Goal: Navigation & Orientation: Find specific page/section

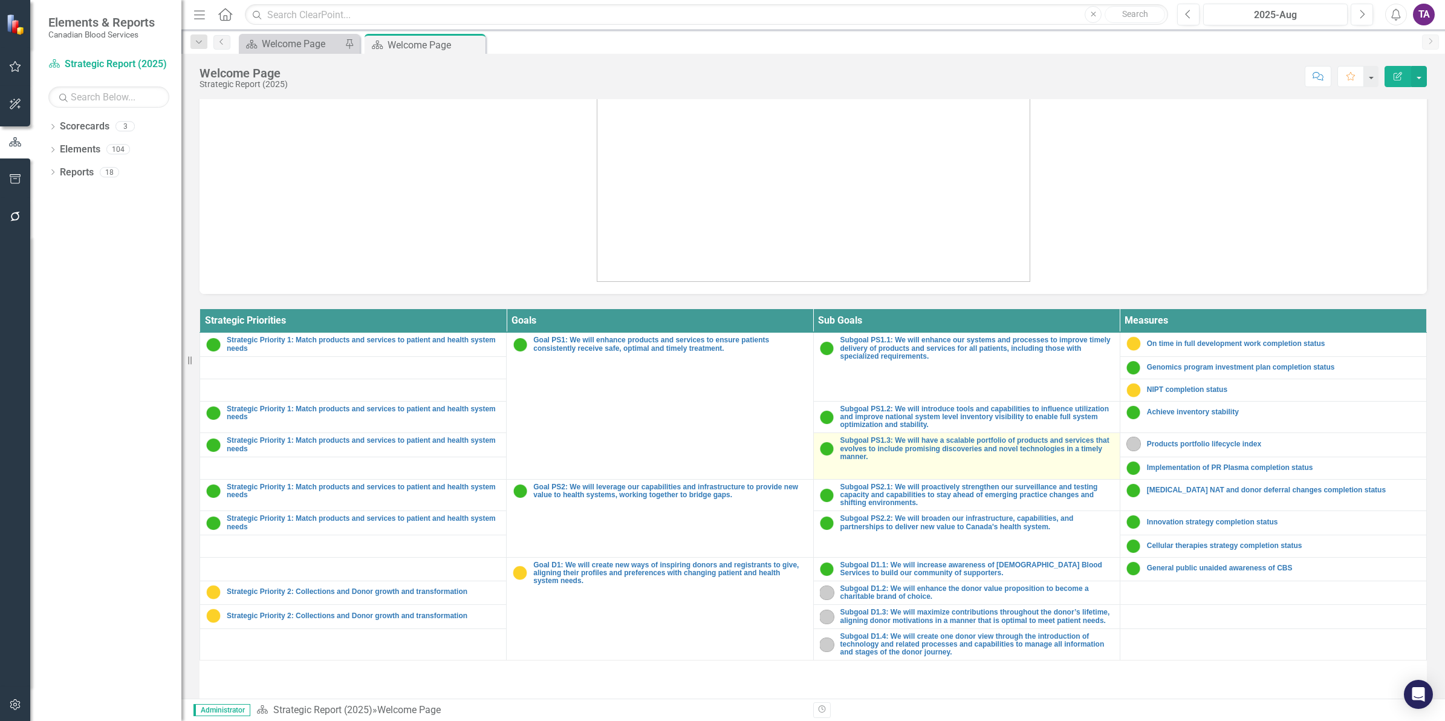
scroll to position [443, 0]
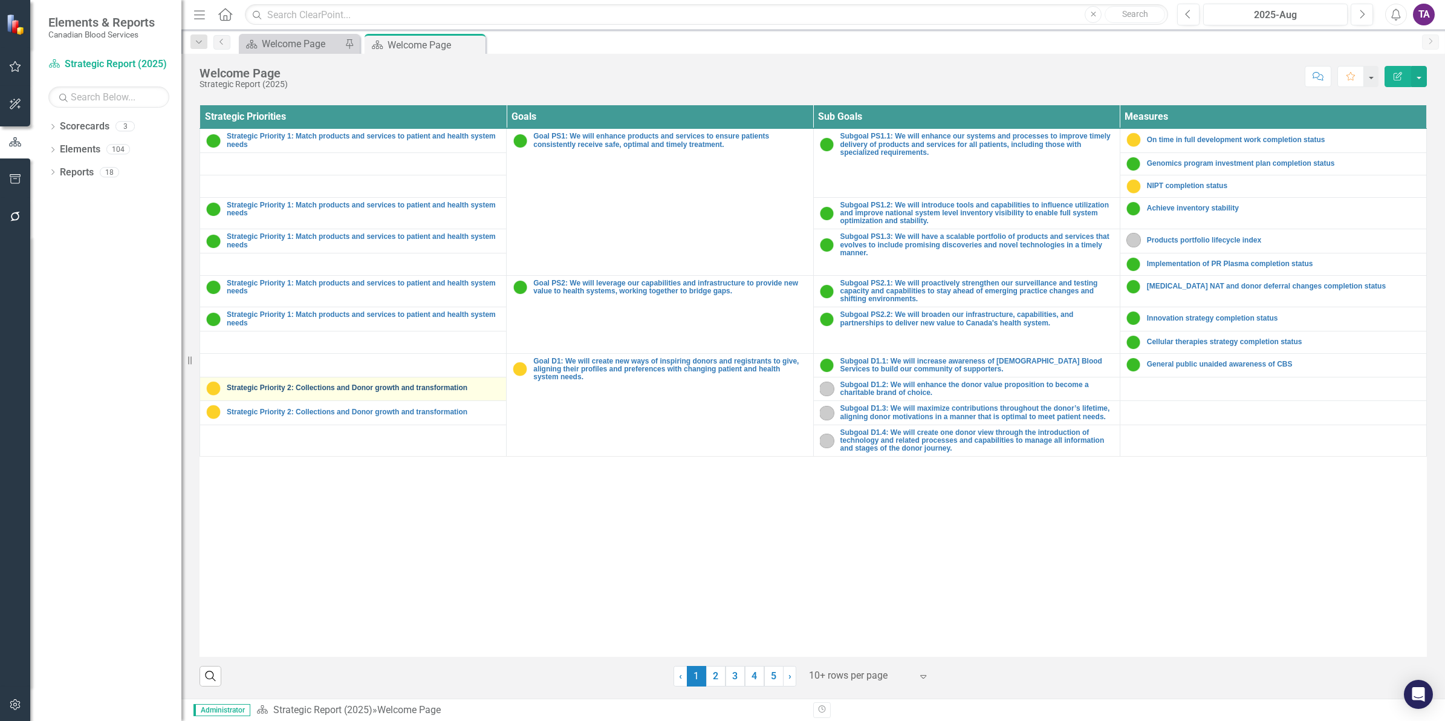
click at [337, 392] on link "Strategic Priority 2: Collections and Donor growth and transformation" at bounding box center [363, 388] width 273 height 8
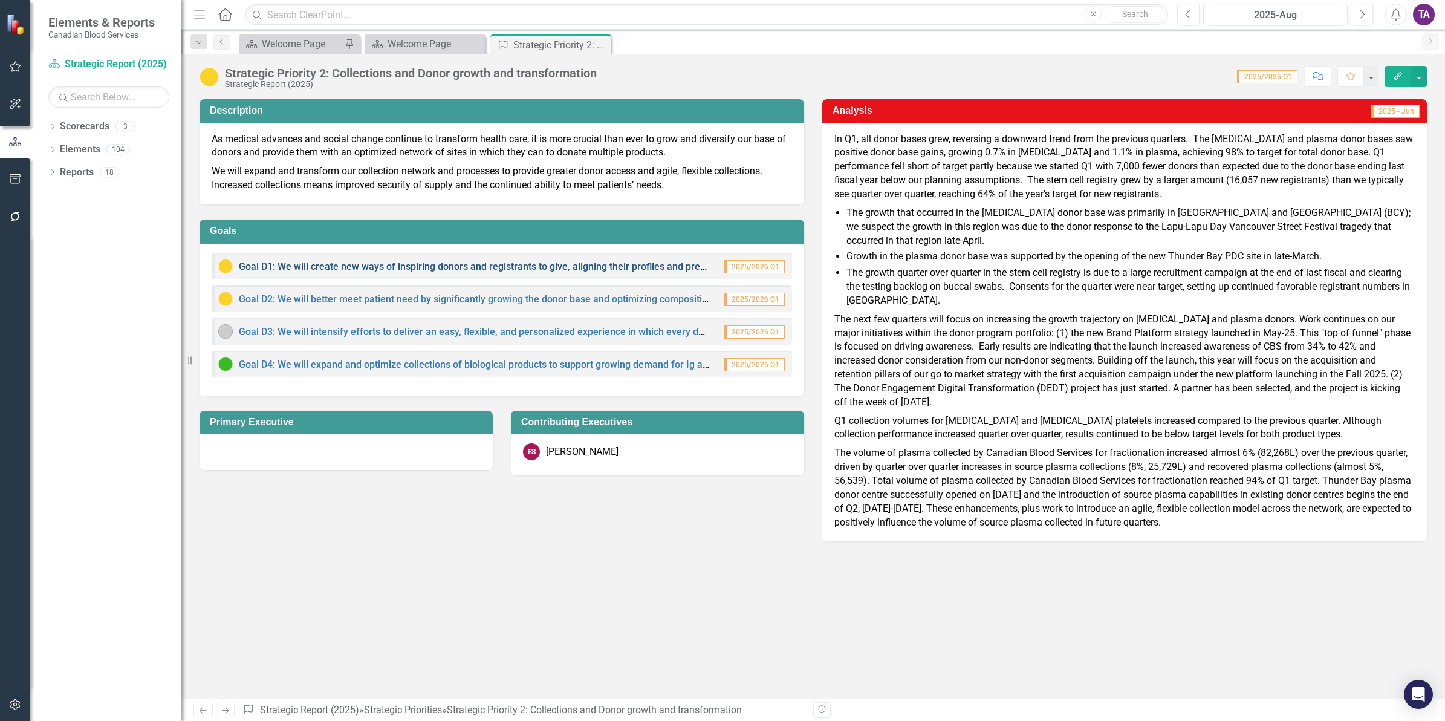
click at [300, 262] on link "Goal D1: We will create new ways of inspiring donors and registrants to give, a…" at bounding box center [593, 266] width 709 height 11
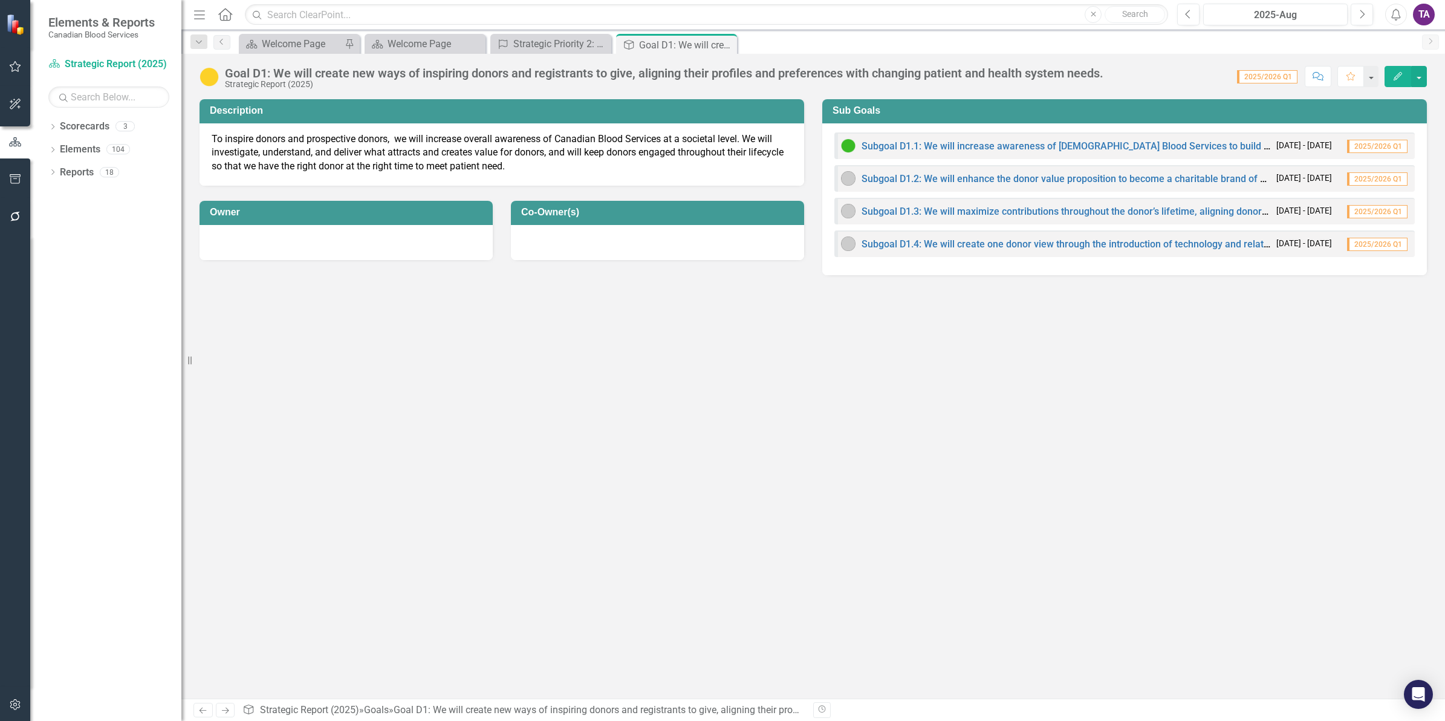
click at [984, 172] on div "Subgoal D1.2: We will enhance the donor value proposition to become a charitabl…" at bounding box center [1055, 178] width 429 height 15
click at [983, 179] on link "Subgoal D1.2: We will enhance the donor value proposition to become a charitabl…" at bounding box center [1076, 178] width 429 height 11
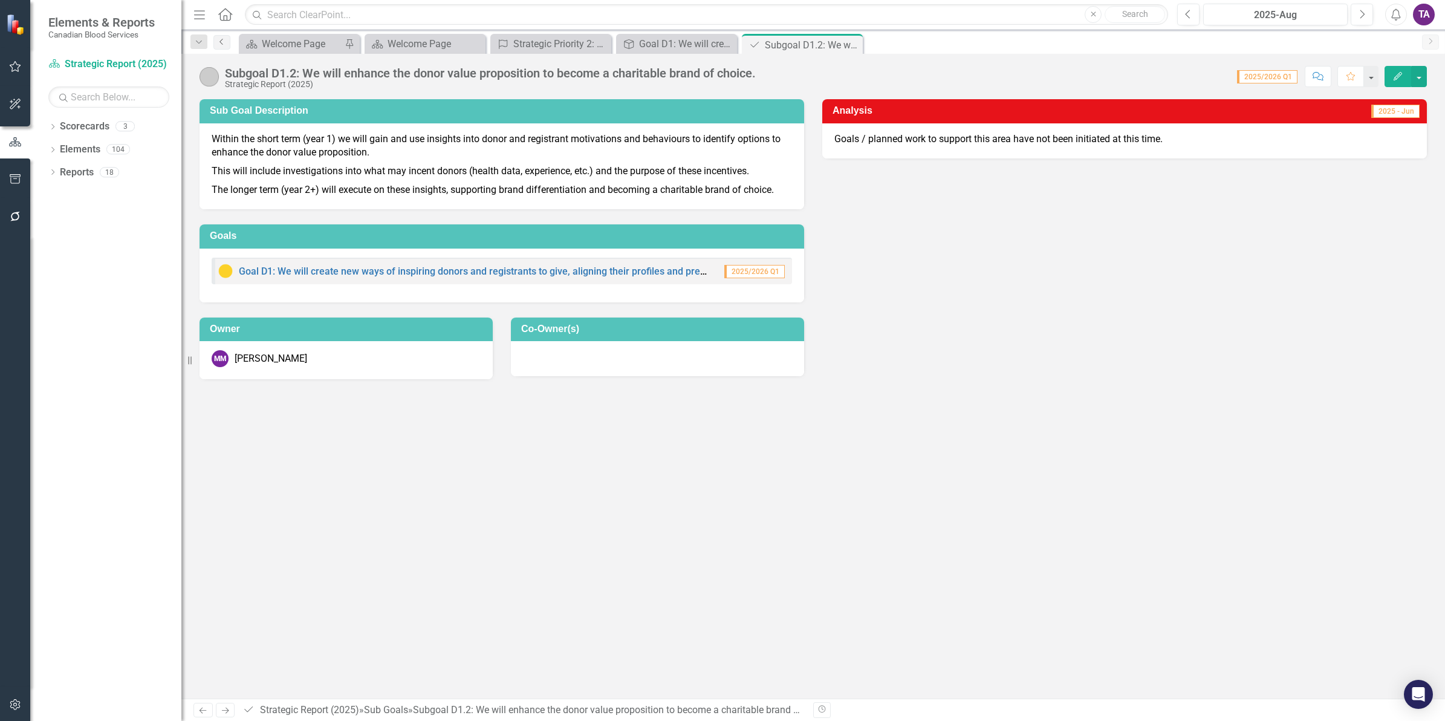
click at [222, 43] on icon "Previous" at bounding box center [222, 41] width 10 height 7
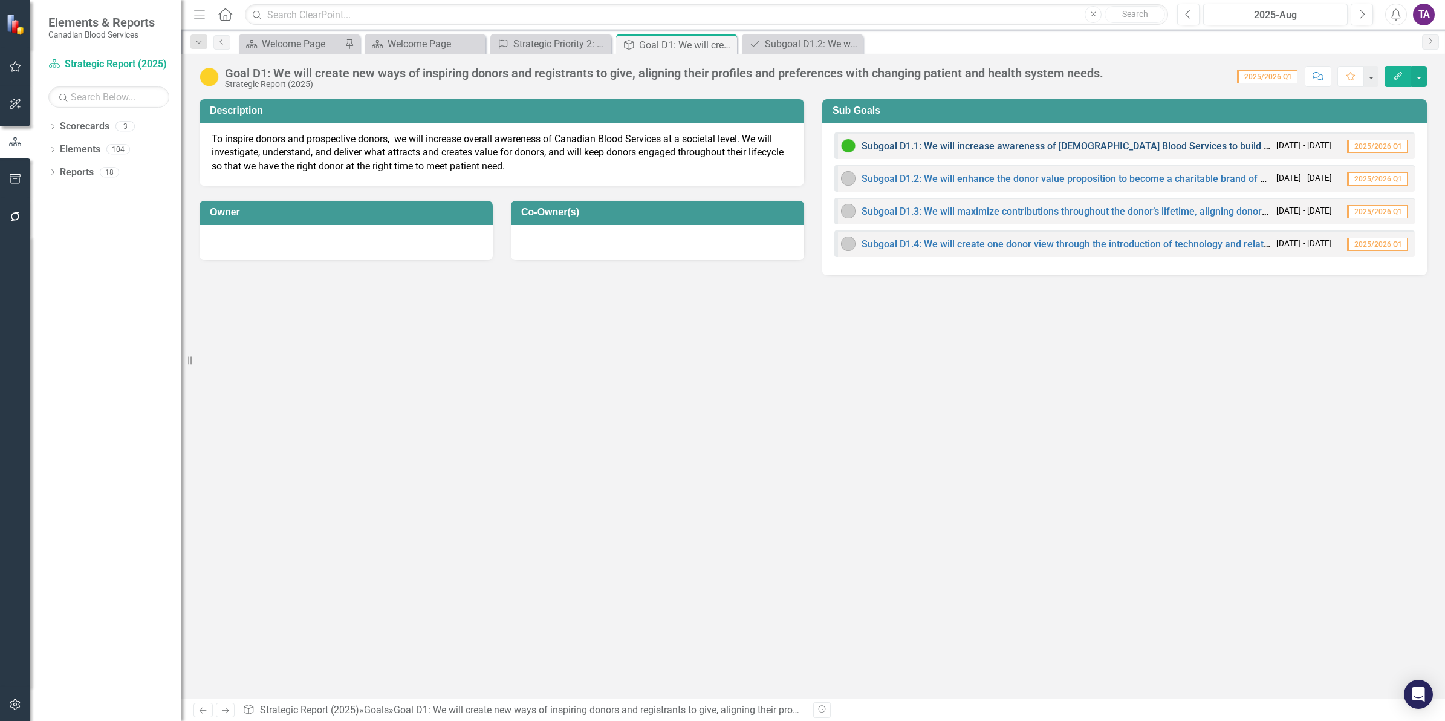
click at [1000, 148] on link "Subgoal D1.1: We will increase awareness of [DEMOGRAPHIC_DATA] Blood Services t…" at bounding box center [1127, 145] width 531 height 11
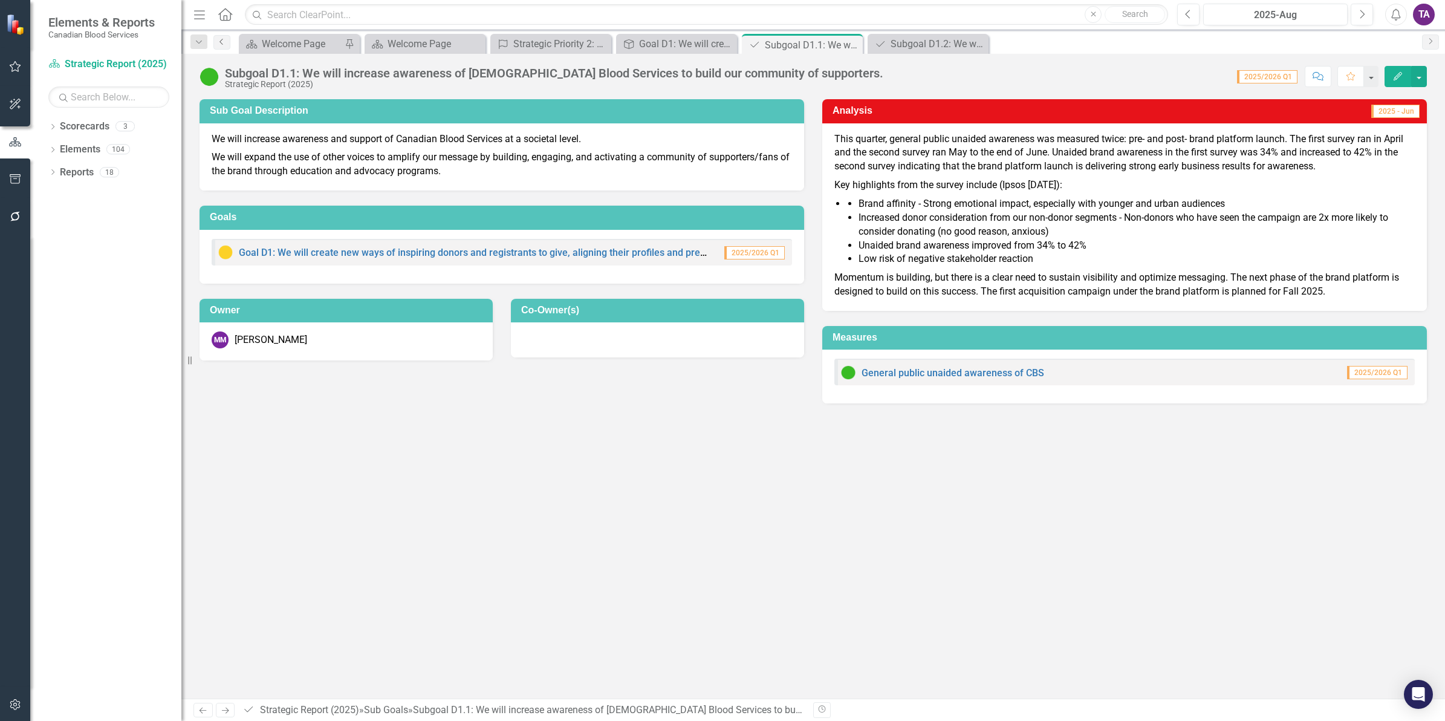
click at [222, 48] on link "Previous" at bounding box center [221, 42] width 17 height 15
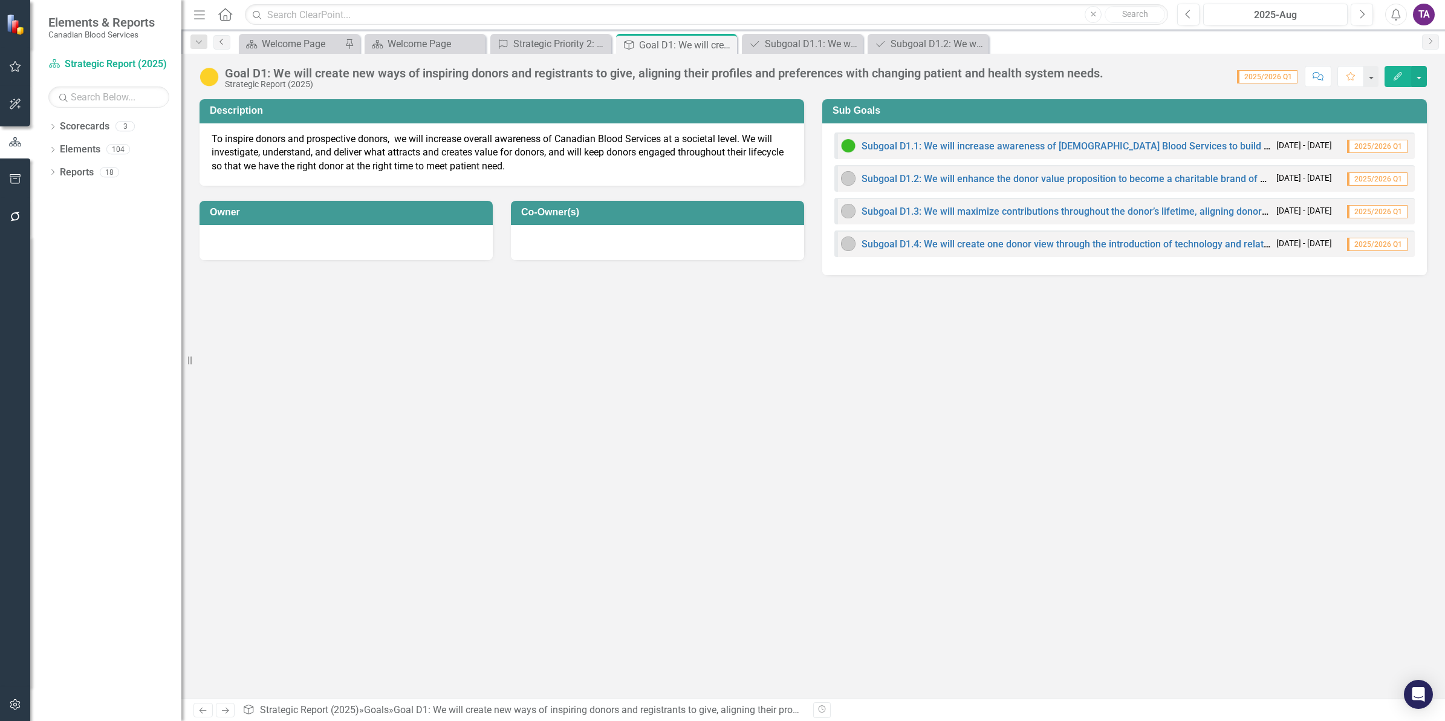
click at [222, 43] on icon "Previous" at bounding box center [222, 41] width 10 height 7
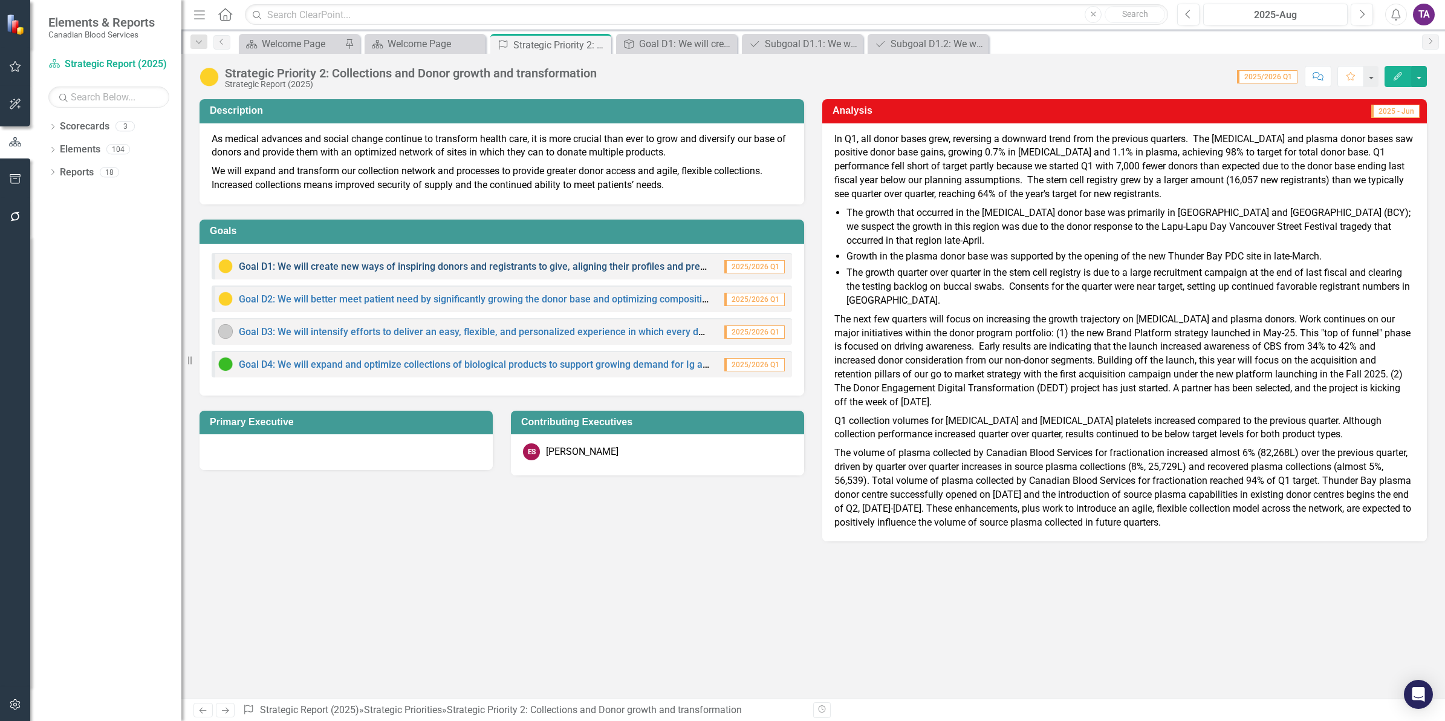
click at [464, 264] on link "Goal D1: We will create new ways of inspiring donors and registrants to give, a…" at bounding box center [593, 266] width 709 height 11
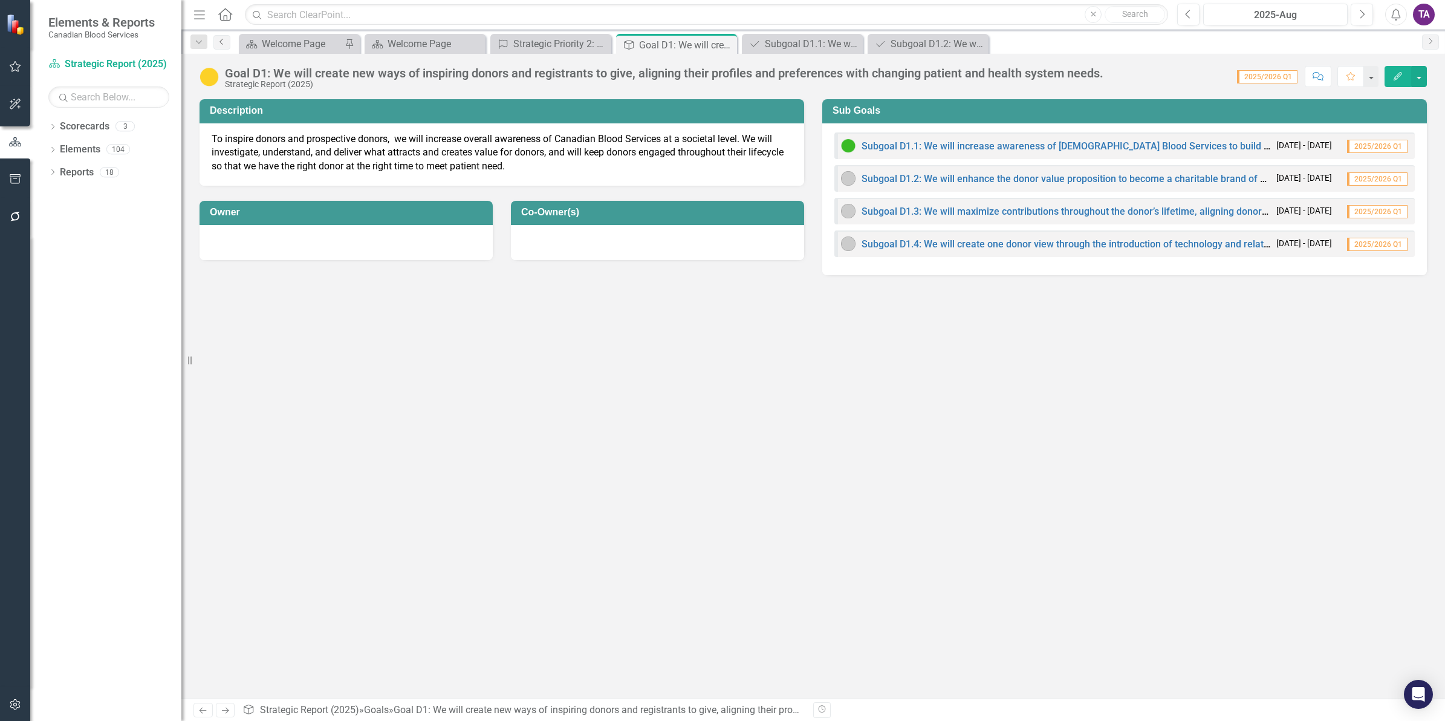
click at [223, 45] on icon "Previous" at bounding box center [222, 41] width 10 height 7
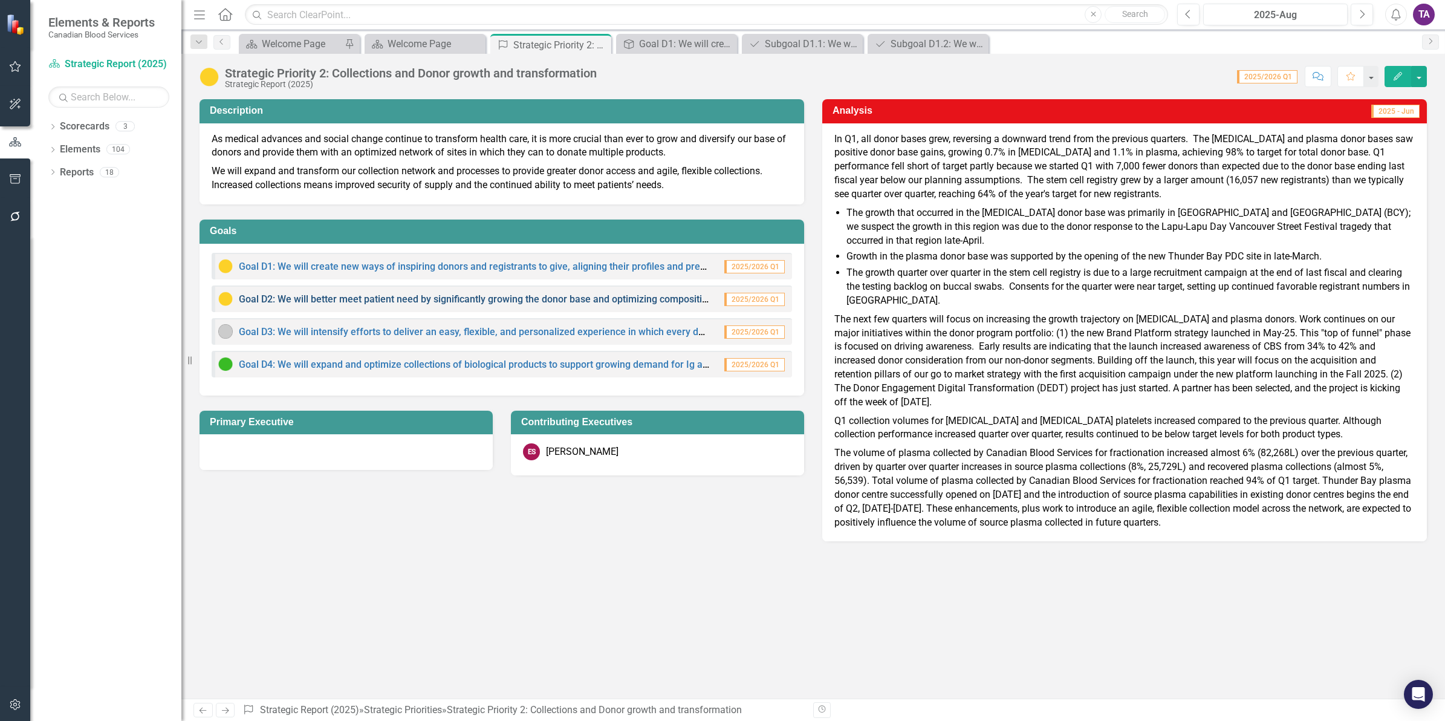
click at [379, 295] on link "Goal D2: We will better meet patient need by significantly growing the donor ba…" at bounding box center [477, 298] width 477 height 11
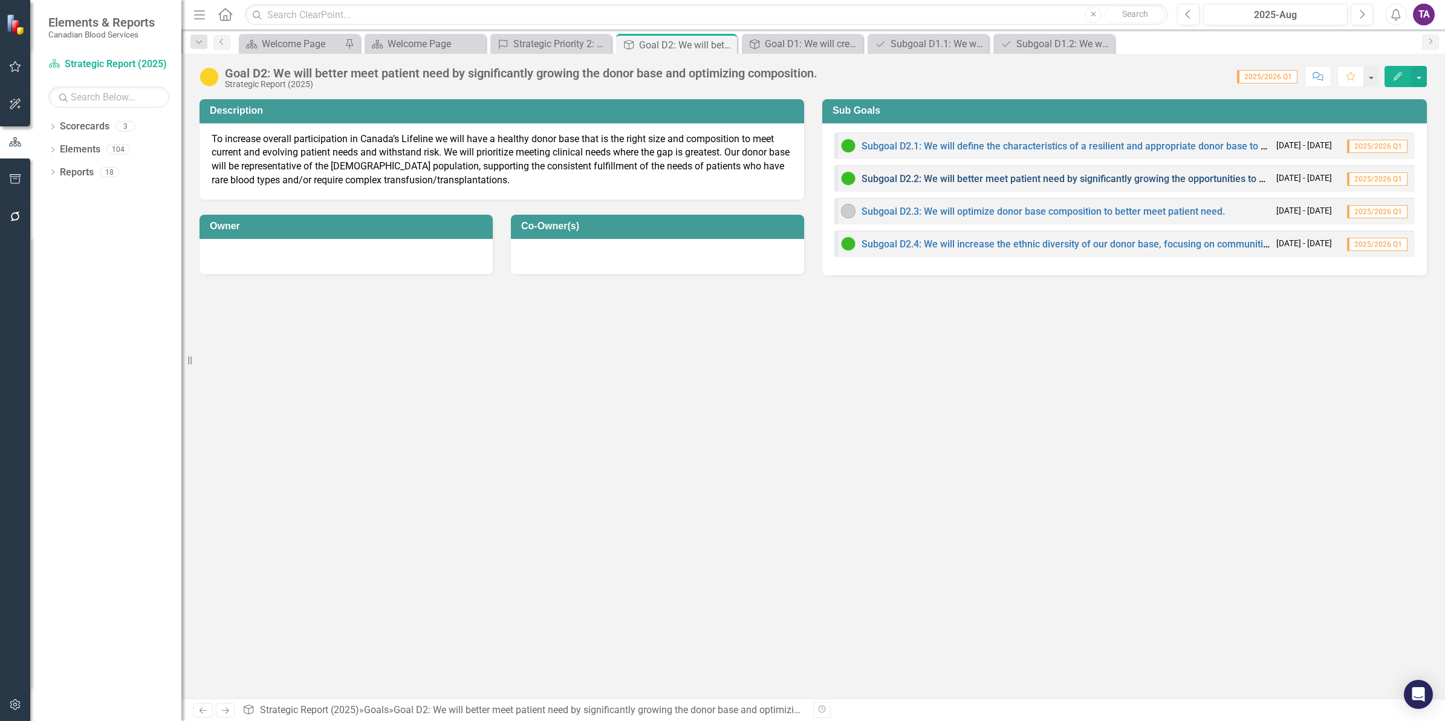
click at [1020, 179] on link "Subgoal D2.2: We will better meet patient need by significantly growing the opp…" at bounding box center [1120, 178] width 516 height 11
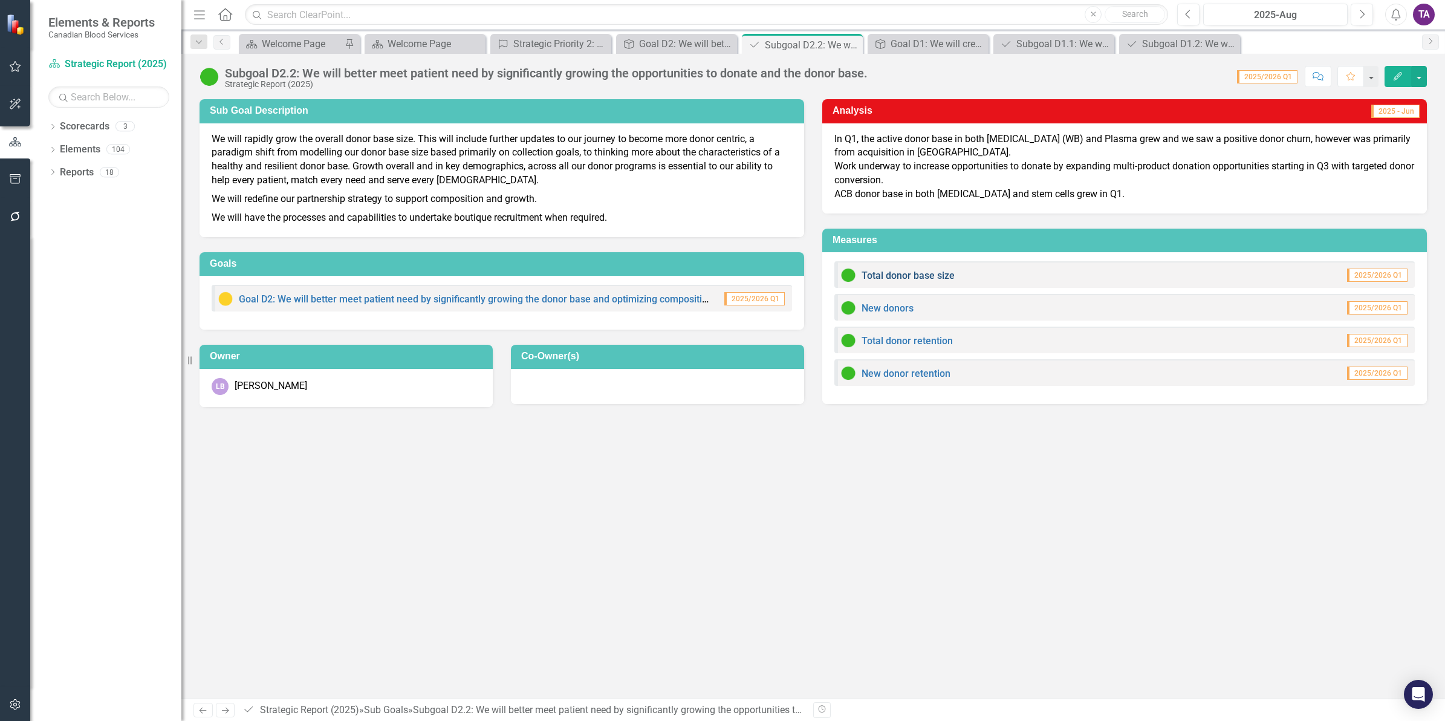
click at [910, 270] on link "Total donor base size" at bounding box center [908, 275] width 93 height 11
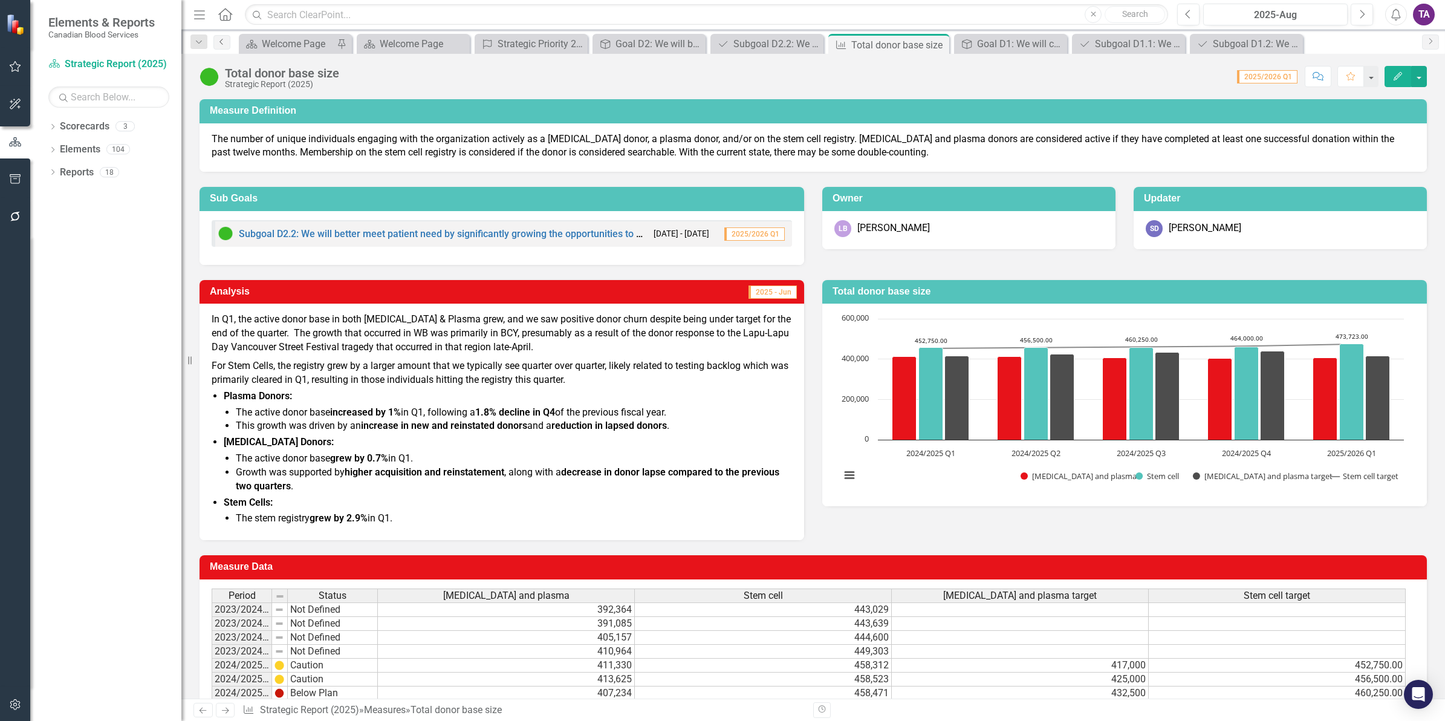
click at [221, 43] on icon at bounding box center [221, 42] width 3 height 6
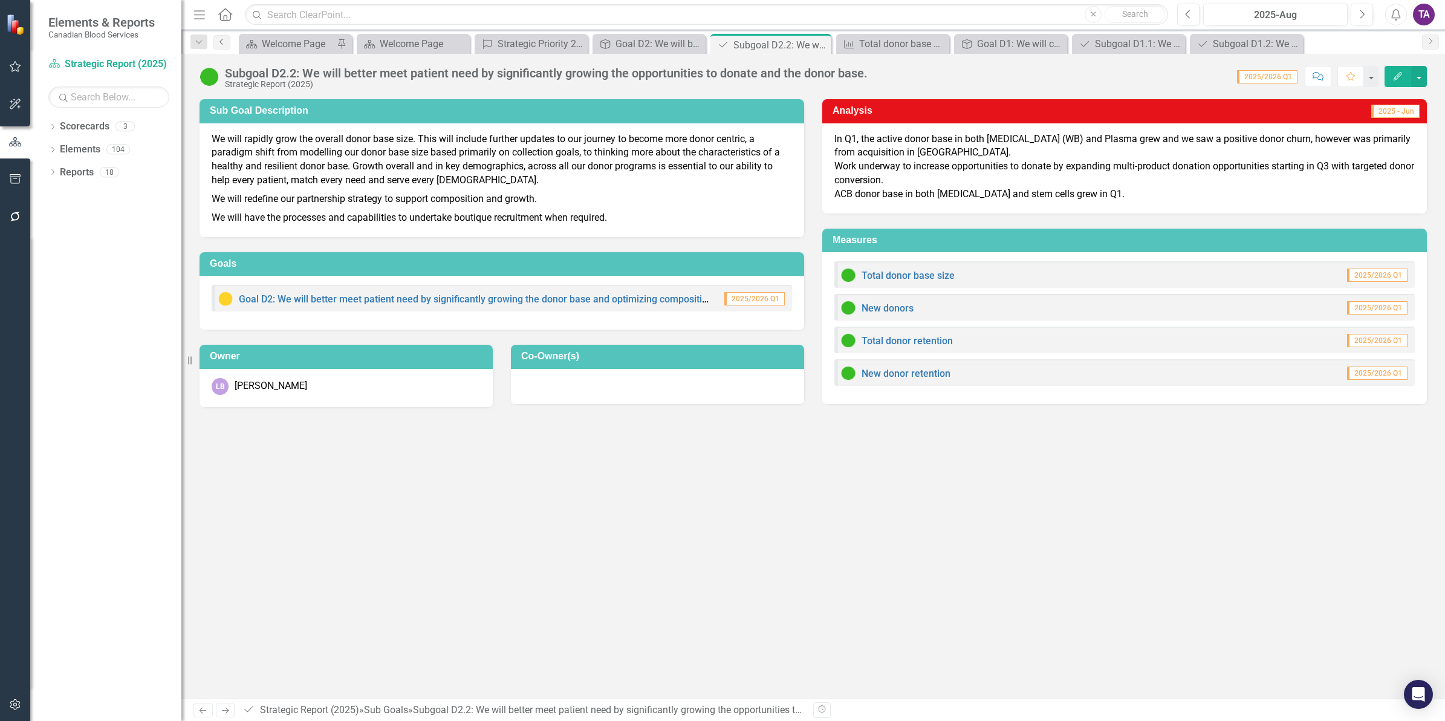
click at [221, 44] on icon "Previous" at bounding box center [222, 41] width 10 height 7
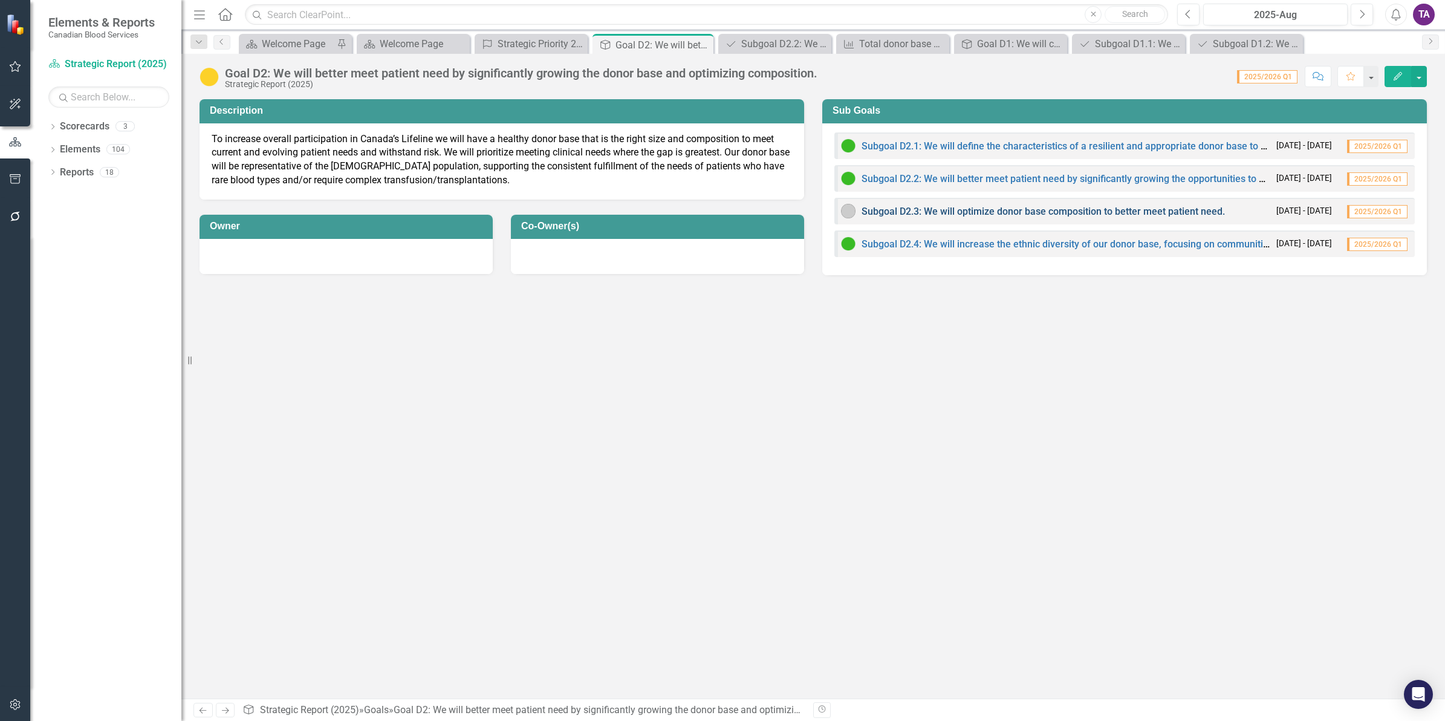
click at [1017, 207] on link "Subgoal D2.3: We will optimize donor base composition to better meet patient ne…" at bounding box center [1043, 211] width 363 height 11
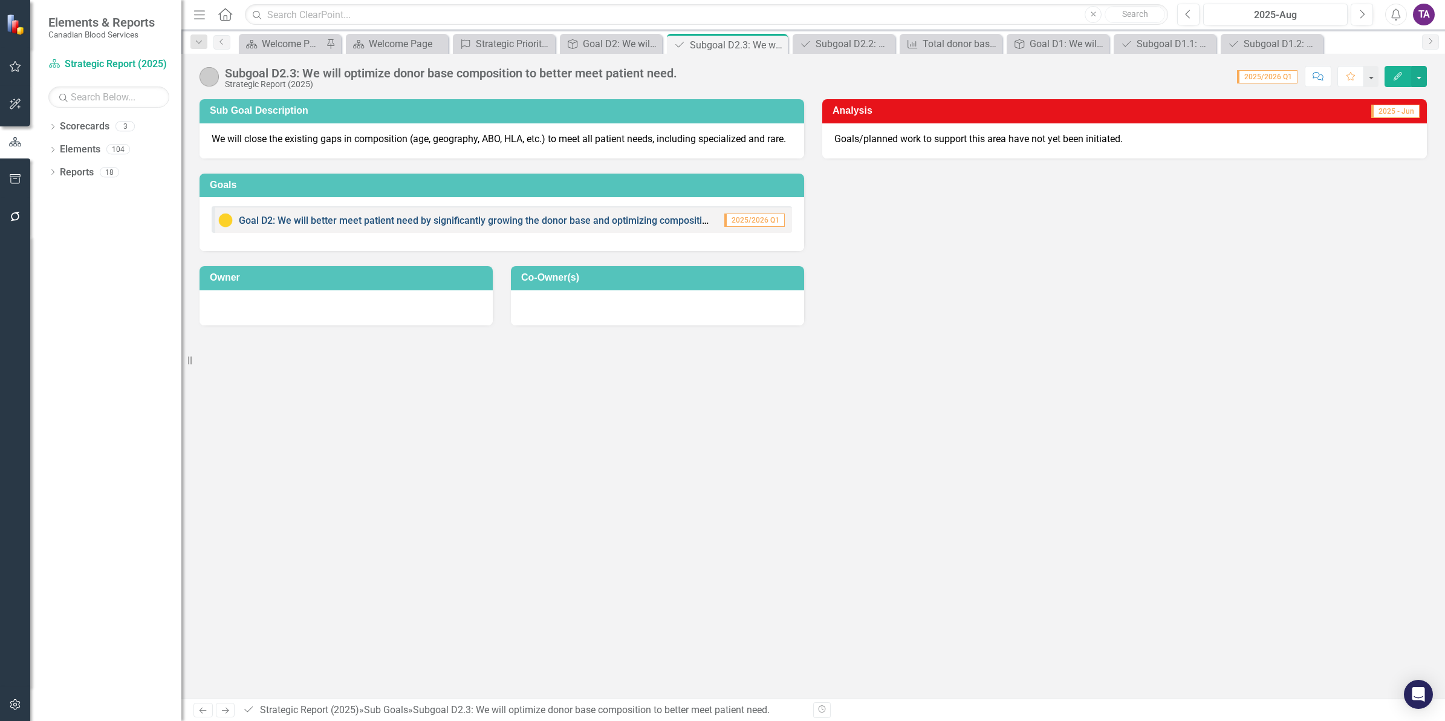
click at [496, 226] on link "Goal D2: We will better meet patient need by significantly growing the donor ba…" at bounding box center [477, 220] width 477 height 11
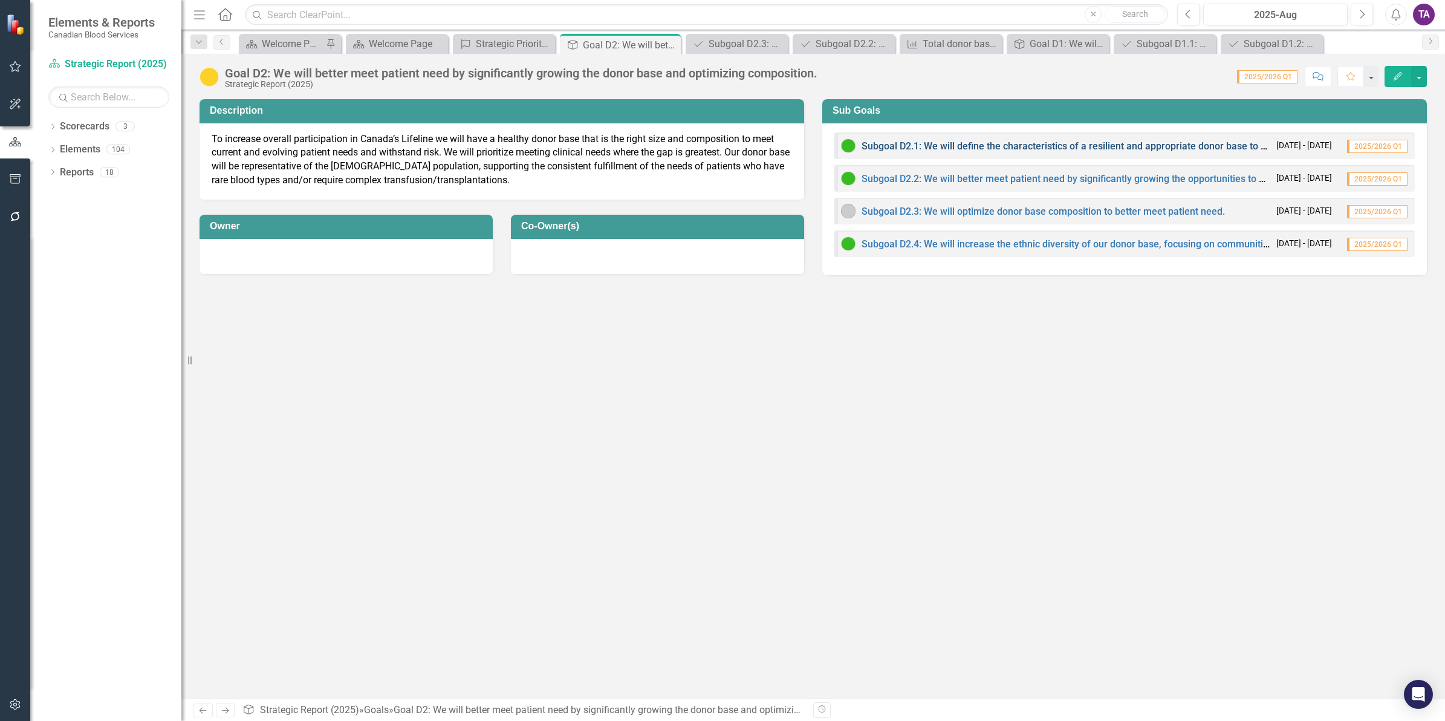
click at [956, 148] on link "Subgoal D2.1: We will define the characteristics of a resilient and appropriate…" at bounding box center [1121, 145] width 519 height 11
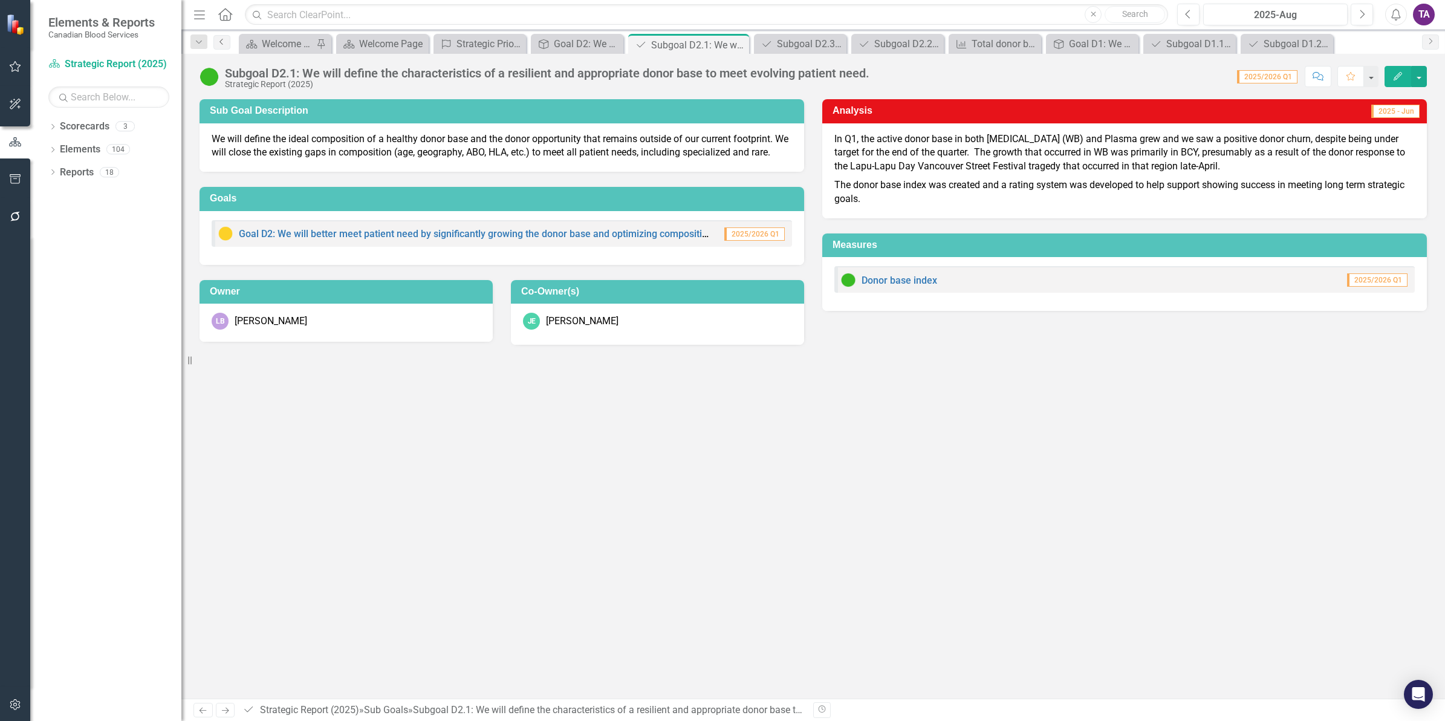
click at [221, 41] on icon "Previous" at bounding box center [222, 41] width 10 height 7
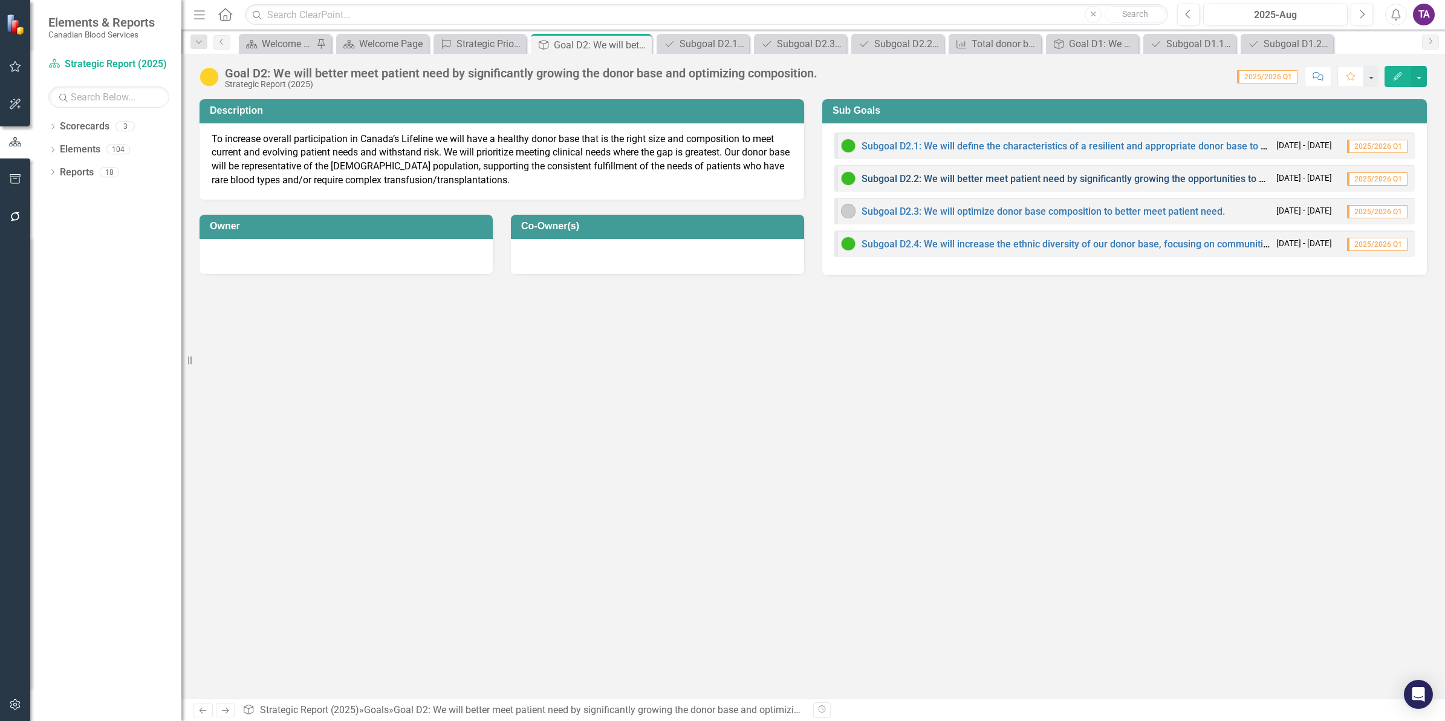
click at [957, 182] on link "Subgoal D2.2: We will better meet patient need by significantly growing the opp…" at bounding box center [1120, 178] width 516 height 11
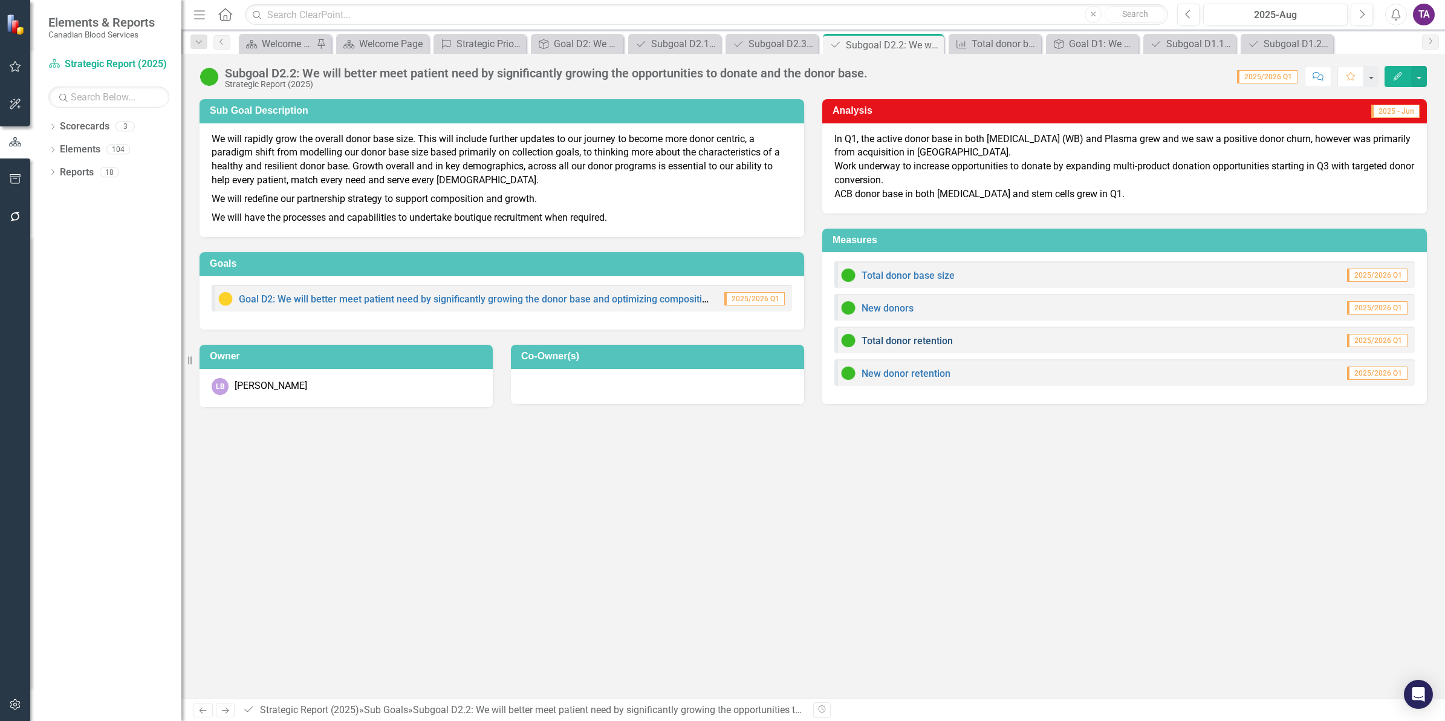
click at [917, 339] on link "Total donor retention" at bounding box center [907, 340] width 91 height 11
